Goal: Find specific page/section: Find specific page/section

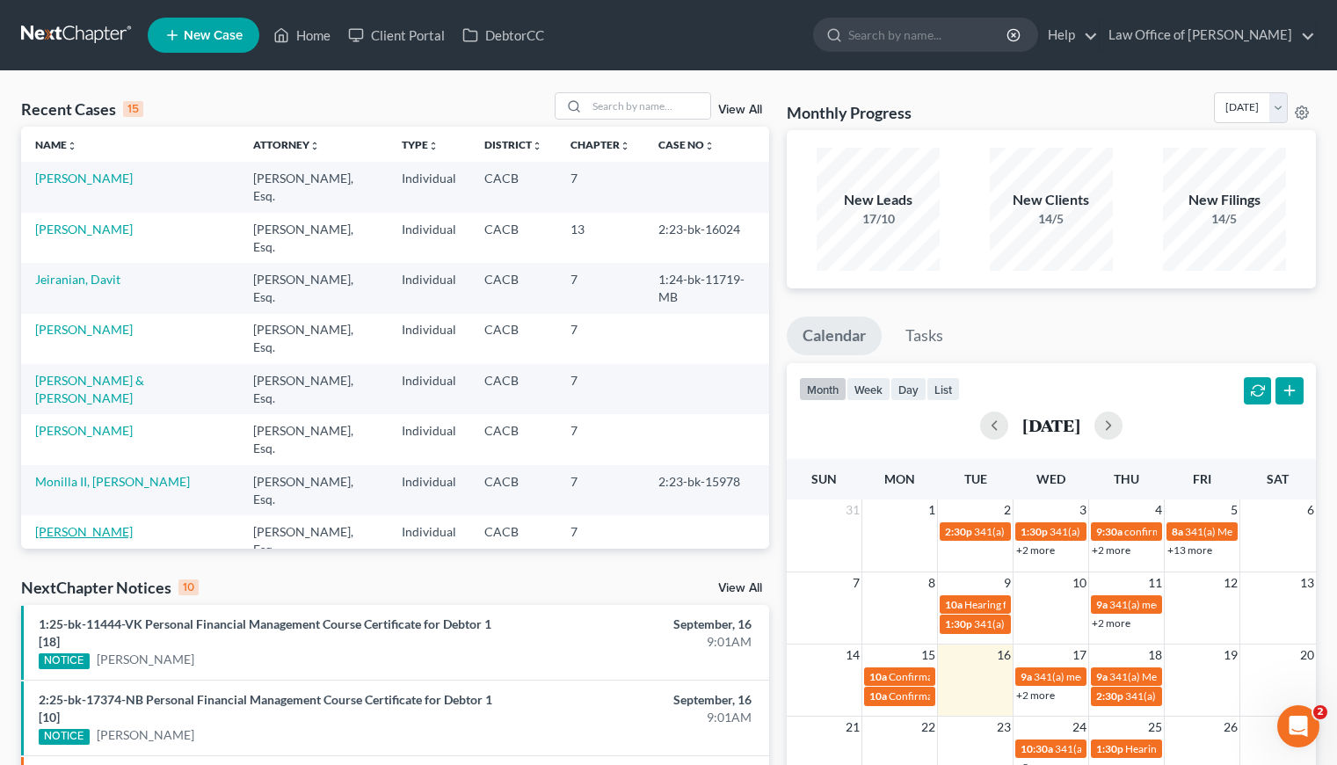
click at [91, 524] on link "[PERSON_NAME]" at bounding box center [84, 531] width 98 height 15
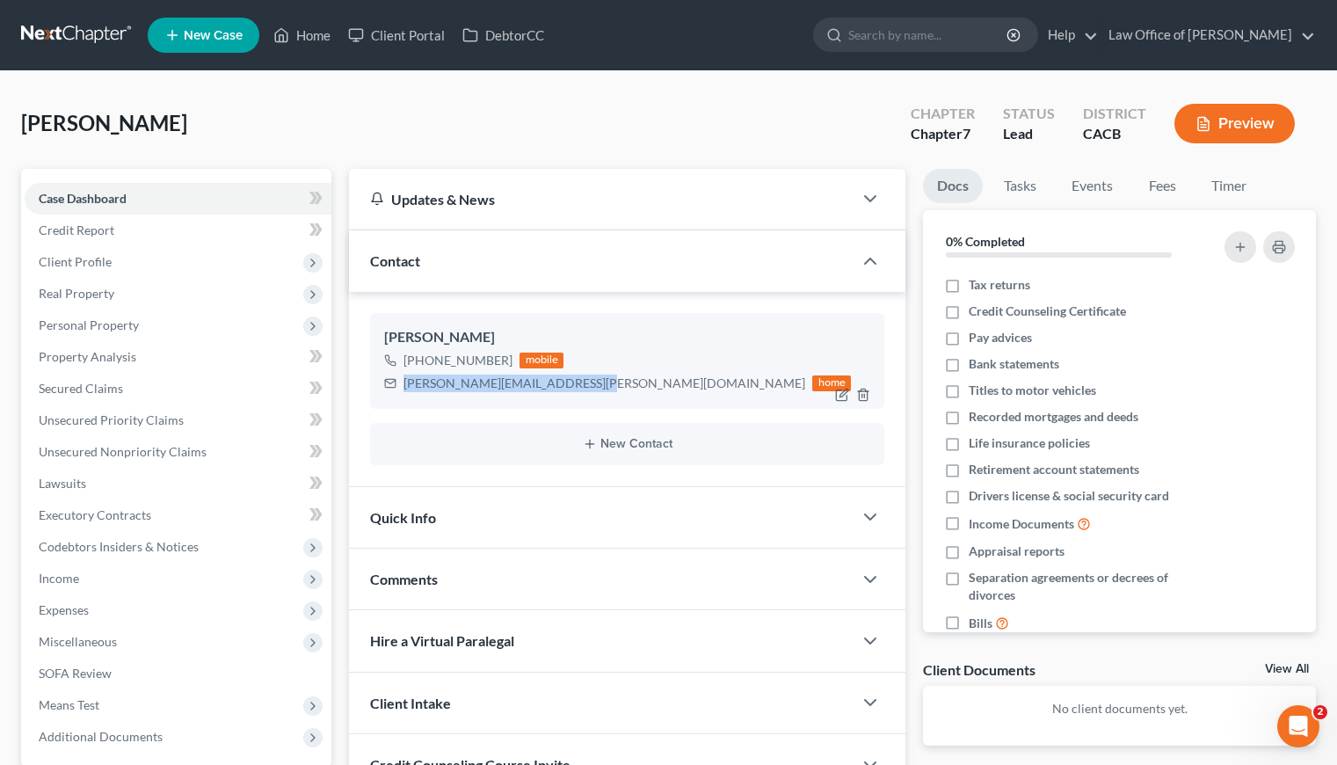
drag, startPoint x: 581, startPoint y: 383, endPoint x: 401, endPoint y: 387, distance: 180.2
click at [401, 387] on div "svetlana.khachatryan@gmail.com home" at bounding box center [617, 383] width 467 height 23
drag, startPoint x: 551, startPoint y: 129, endPoint x: 551, endPoint y: 144, distance: 14.9
click at [551, 128] on div "Stepanyan, Azat Upgraded Chapter Chapter 7 Status Lead District CACB Preview" at bounding box center [668, 130] width 1295 height 76
drag, startPoint x: 508, startPoint y: 360, endPoint x: 418, endPoint y: 362, distance: 89.7
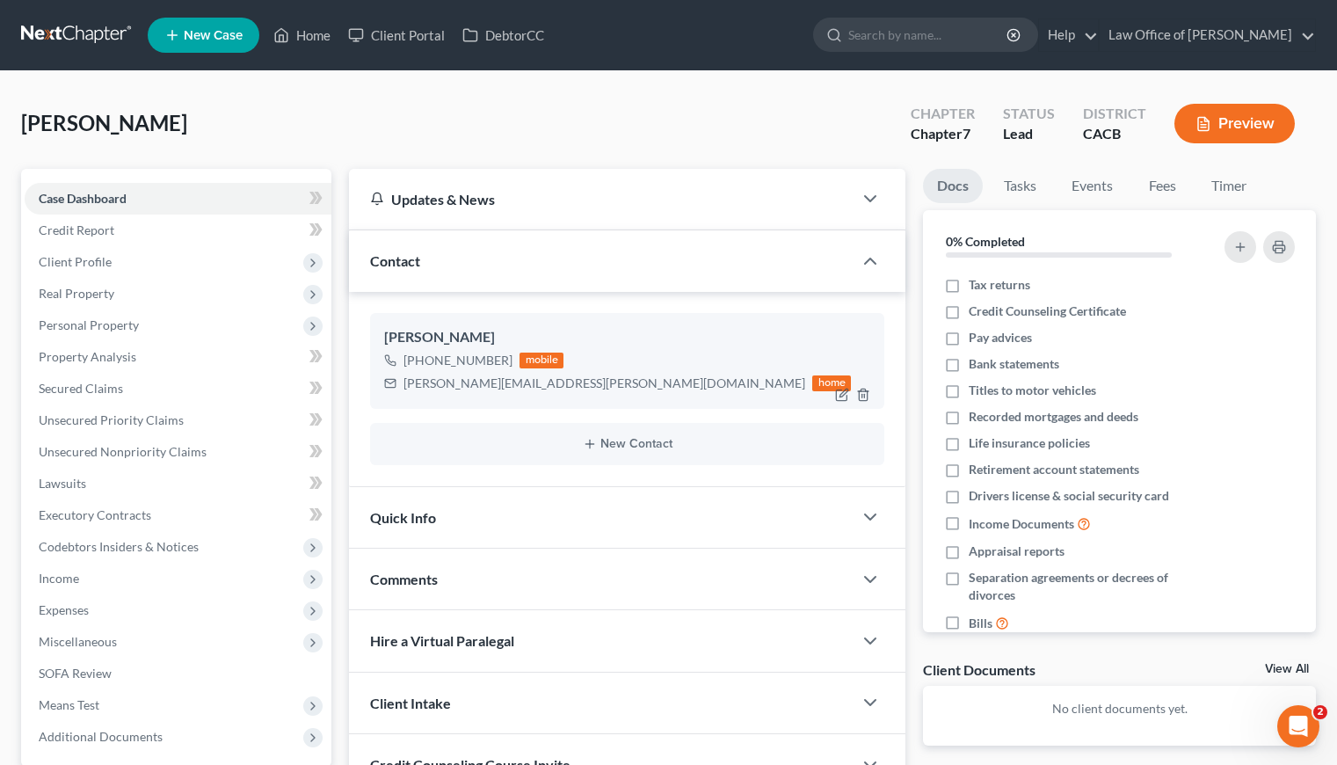
click at [418, 362] on div "+1 (323) 577-7788 mobile" at bounding box center [617, 360] width 467 height 23
copy div "(323) 577-7788"
click at [580, 108] on div "Stepanyan, Azat Upgraded Chapter Chapter 7 Status Lead District CACB Preview" at bounding box center [668, 130] width 1295 height 76
drag, startPoint x: 474, startPoint y: 142, endPoint x: 461, endPoint y: 114, distance: 31.1
click at [474, 143] on div "Stepanyan, Azat Upgraded Chapter Chapter 7 Status Lead District CACB Preview" at bounding box center [668, 130] width 1295 height 76
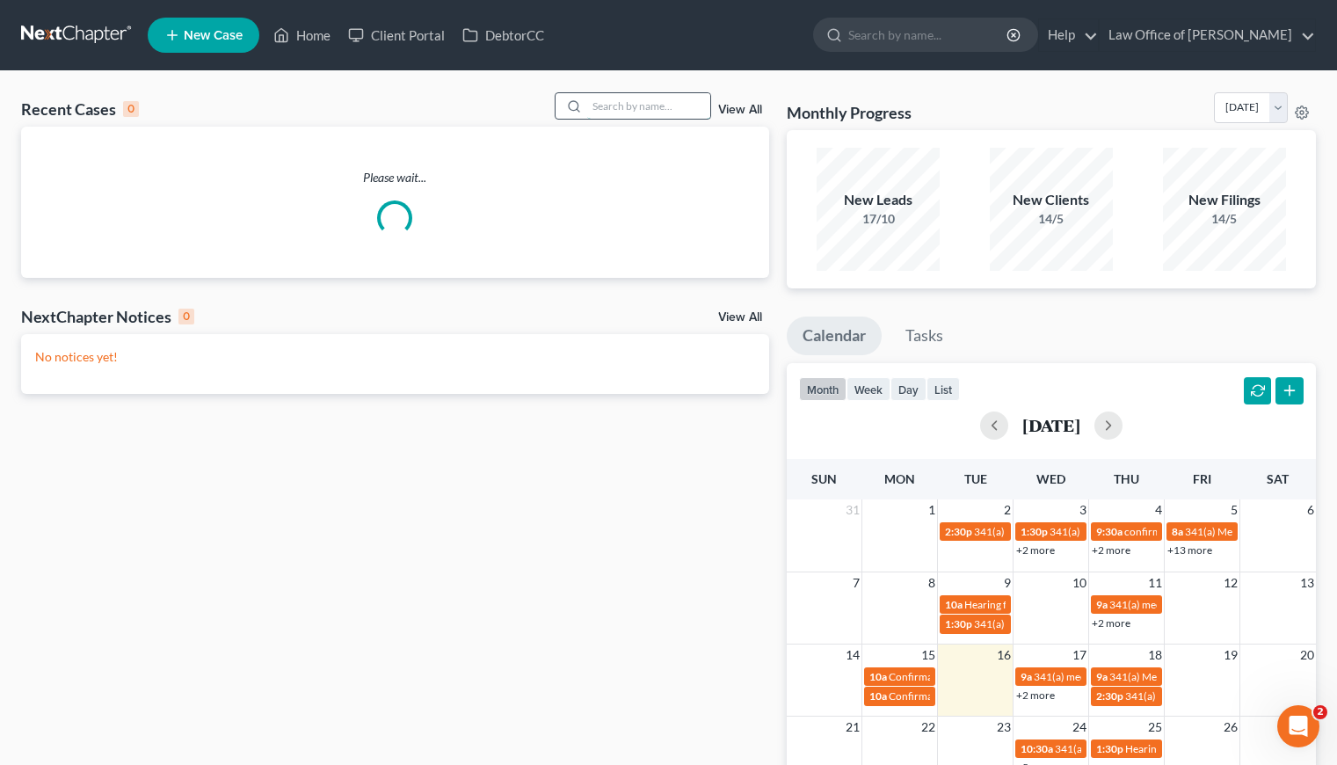
click at [627, 102] on input "search" at bounding box center [648, 105] width 123 height 25
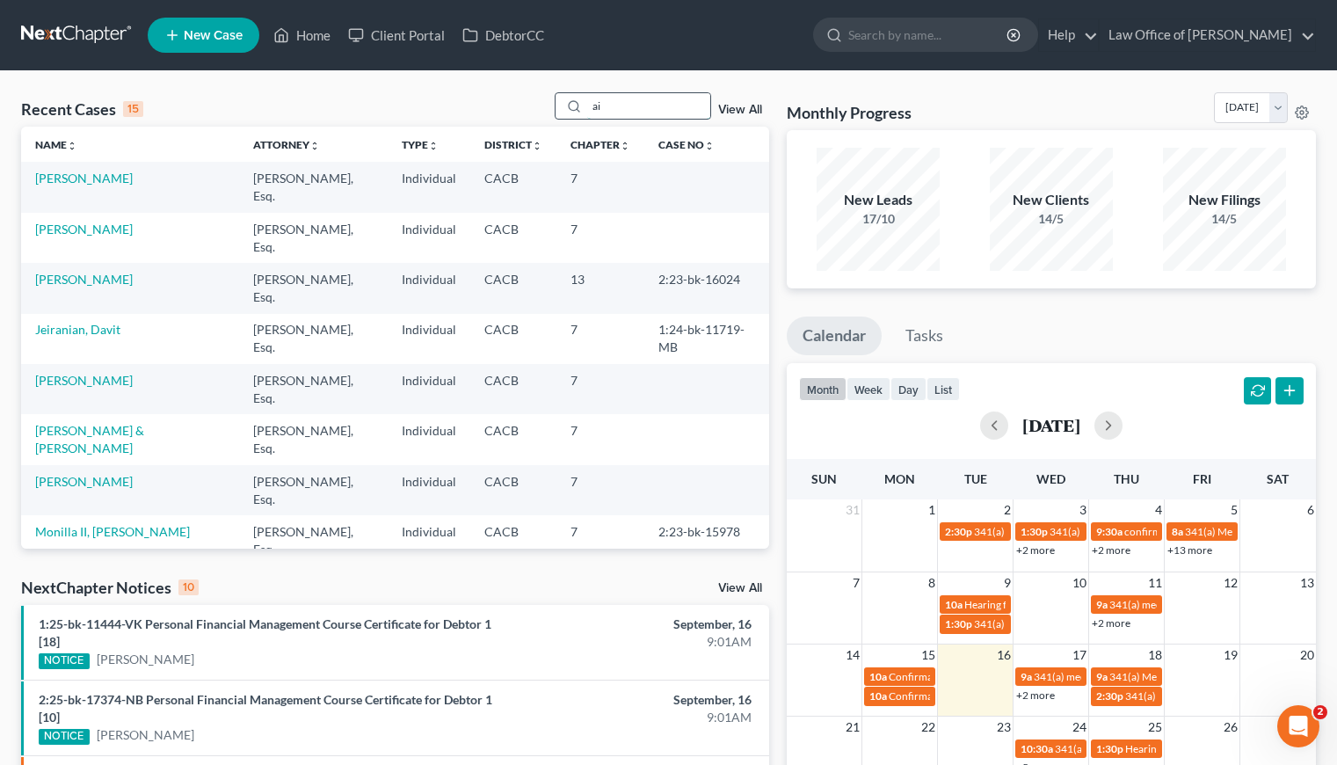
type input "a"
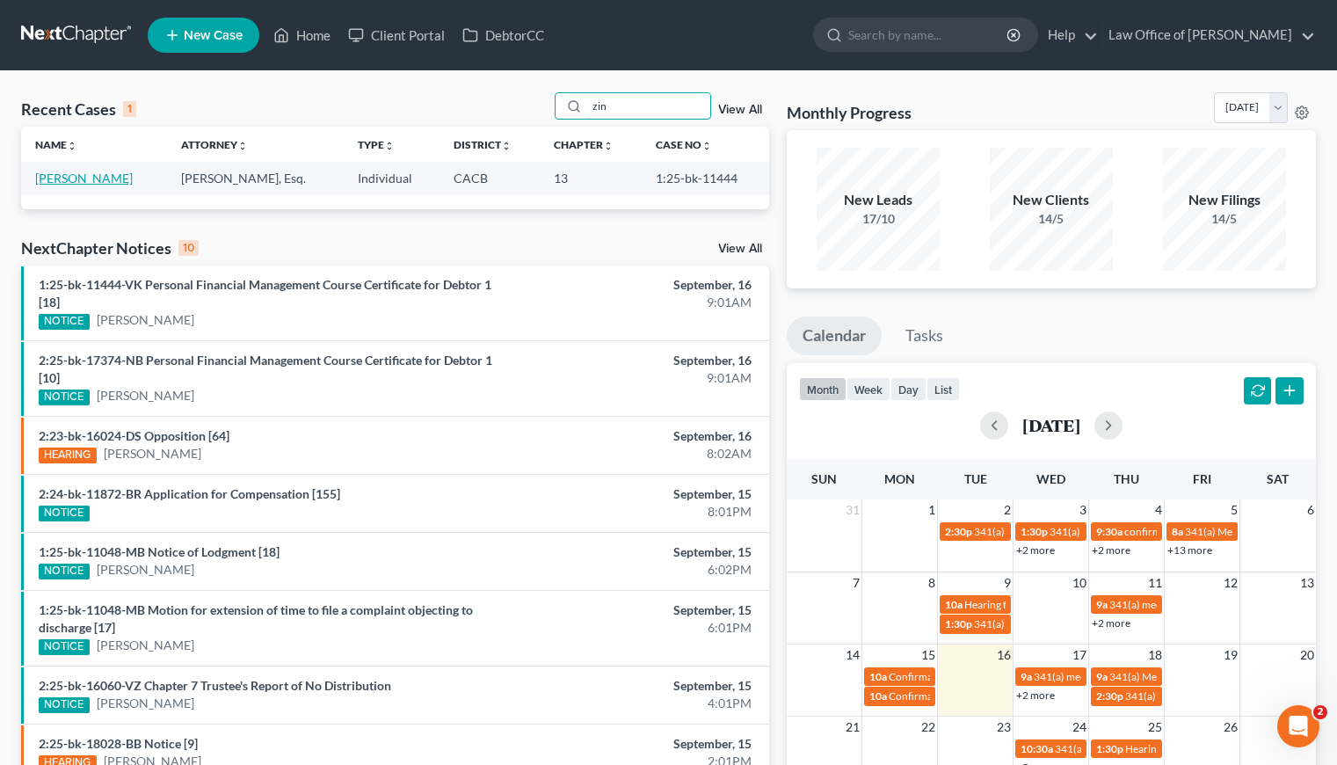
type input "zin"
click at [65, 176] on link "Uzunyan, Zinaida" at bounding box center [84, 178] width 98 height 15
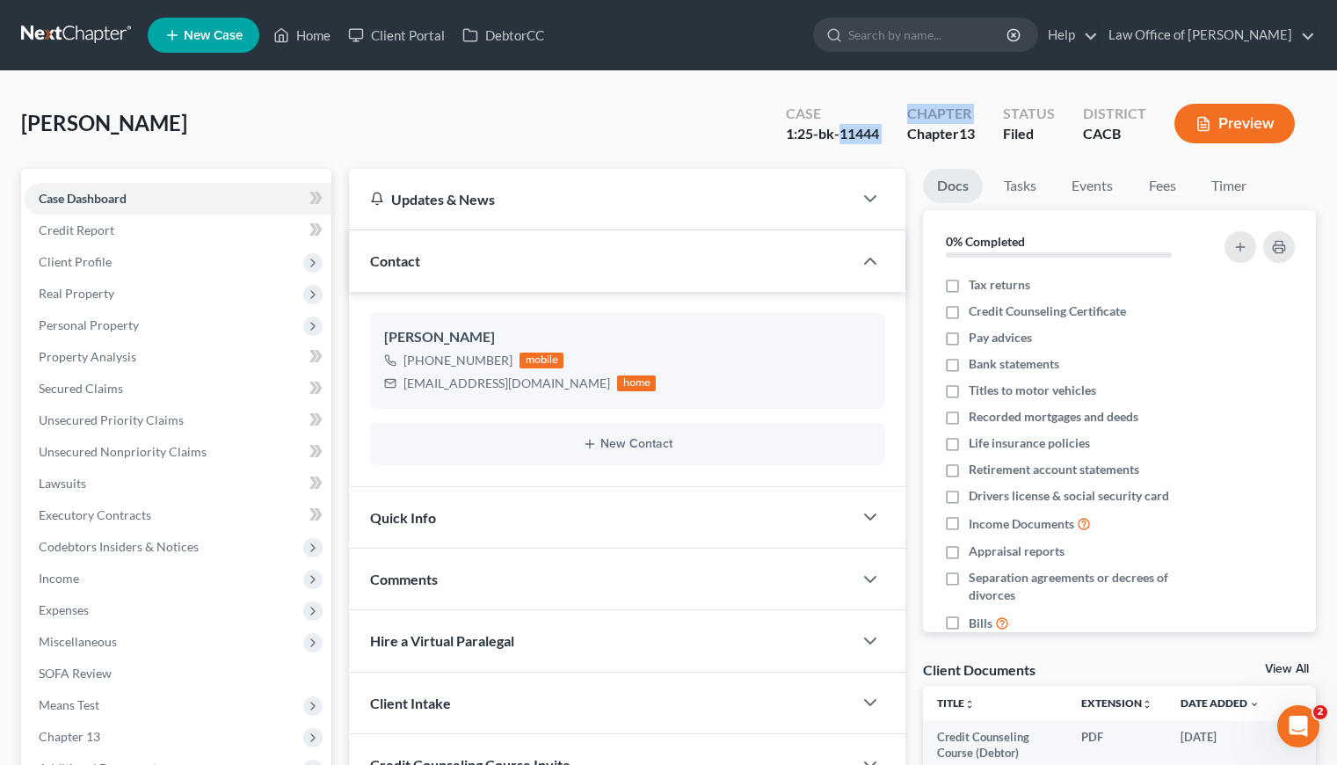
drag, startPoint x: 893, startPoint y: 135, endPoint x: 839, endPoint y: 136, distance: 54.5
click at [839, 136] on div "Case 1:25-bk-11444 Chapter Chapter 13 Status Filed District CACB Preview" at bounding box center [1044, 125] width 544 height 52
click at [840, 138] on div "1:25-bk-11444" at bounding box center [832, 134] width 93 height 20
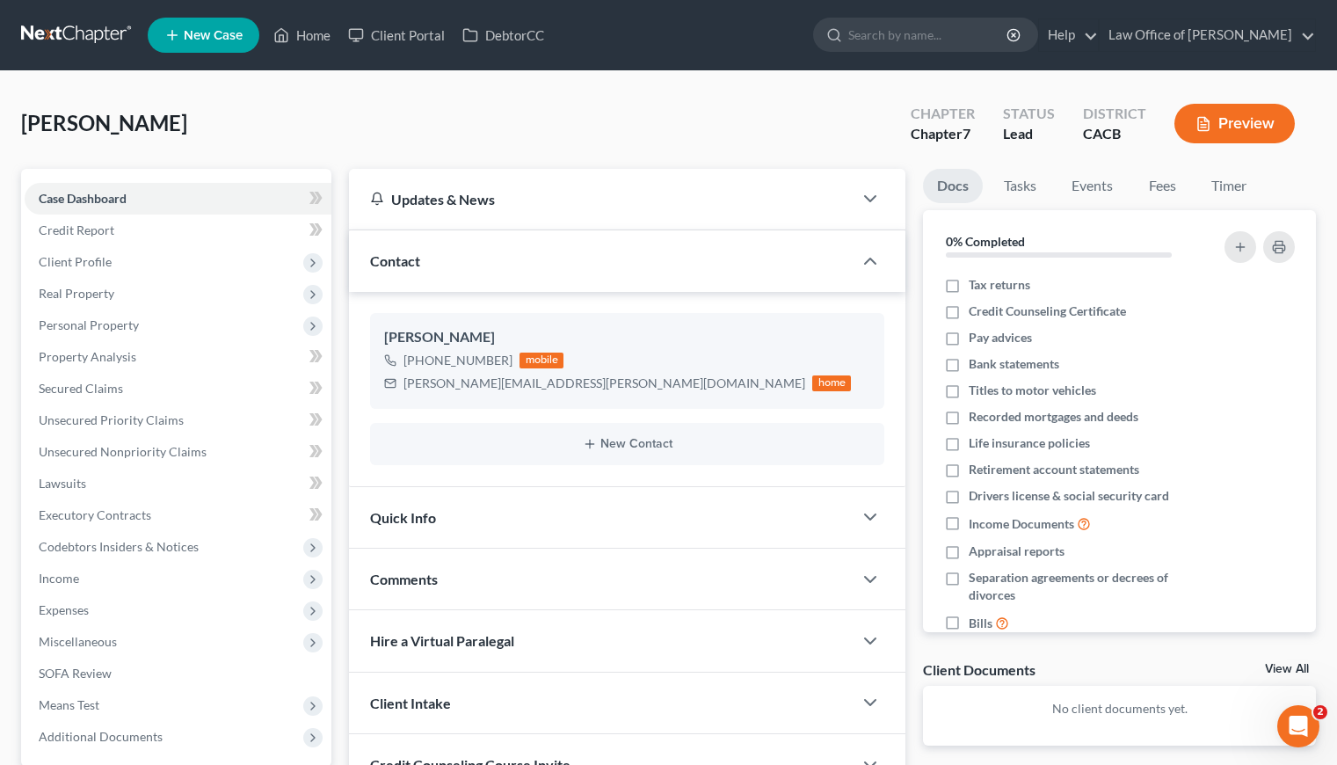
click at [308, 128] on div "[PERSON_NAME] Upgraded Chapter Chapter 7 Status Lead District CACB Preview" at bounding box center [668, 130] width 1295 height 76
click at [71, 27] on link at bounding box center [77, 35] width 113 height 32
